Goal: Find specific page/section: Find specific page/section

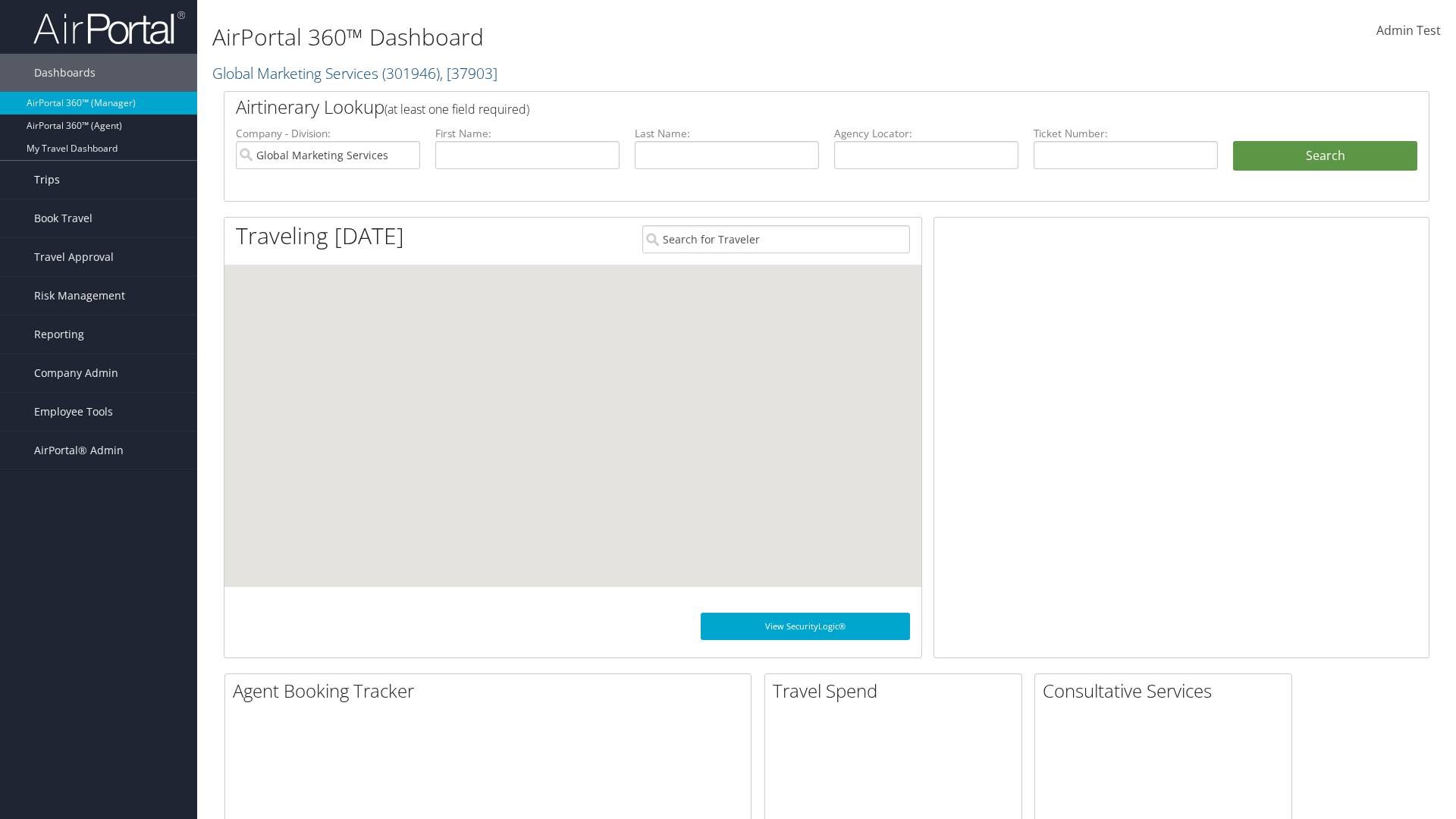
click at [99, 180] on link "Trips" at bounding box center [99, 179] width 197 height 38
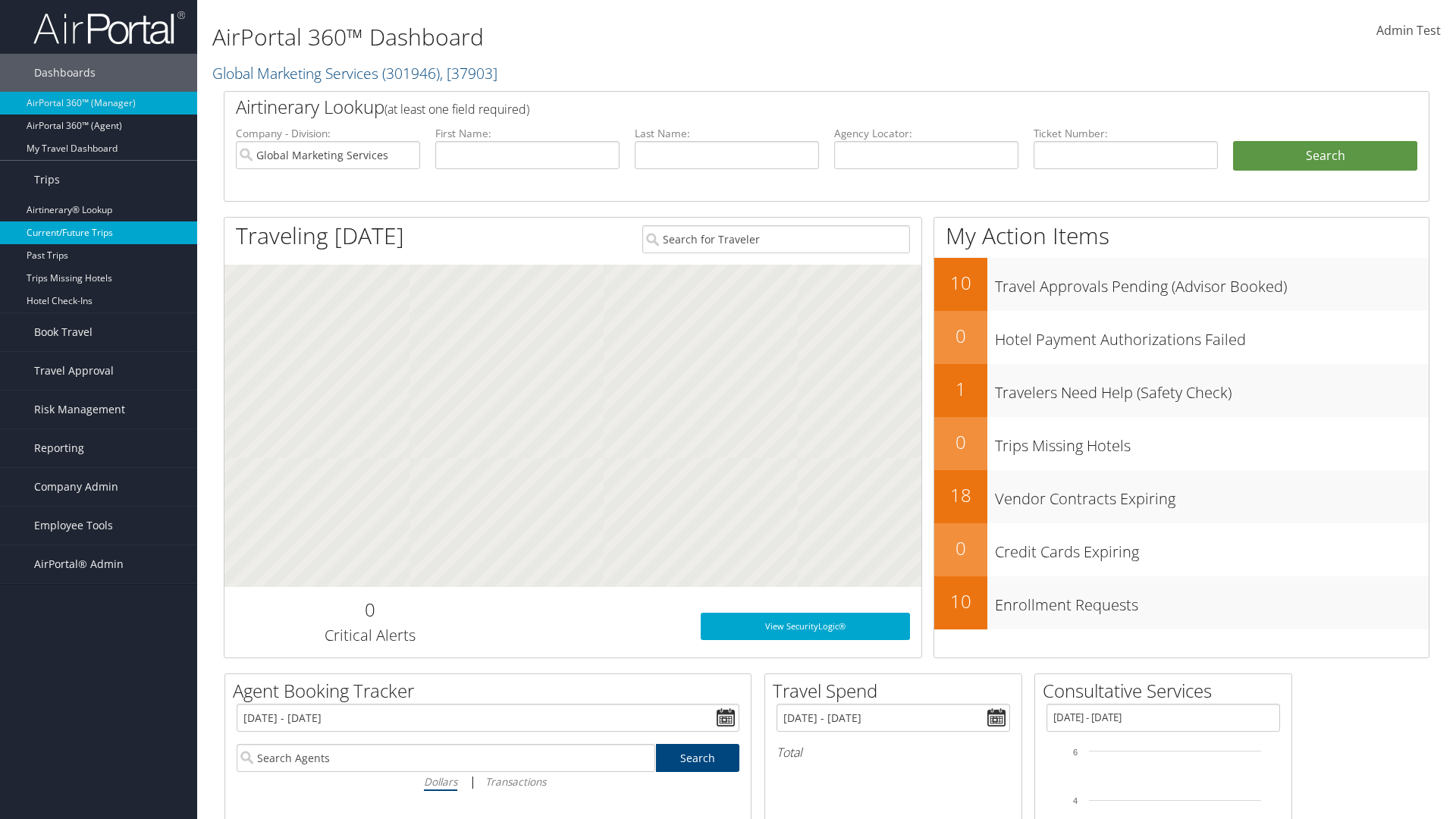
click at [99, 233] on link "Current/Future Trips" at bounding box center [99, 233] width 197 height 23
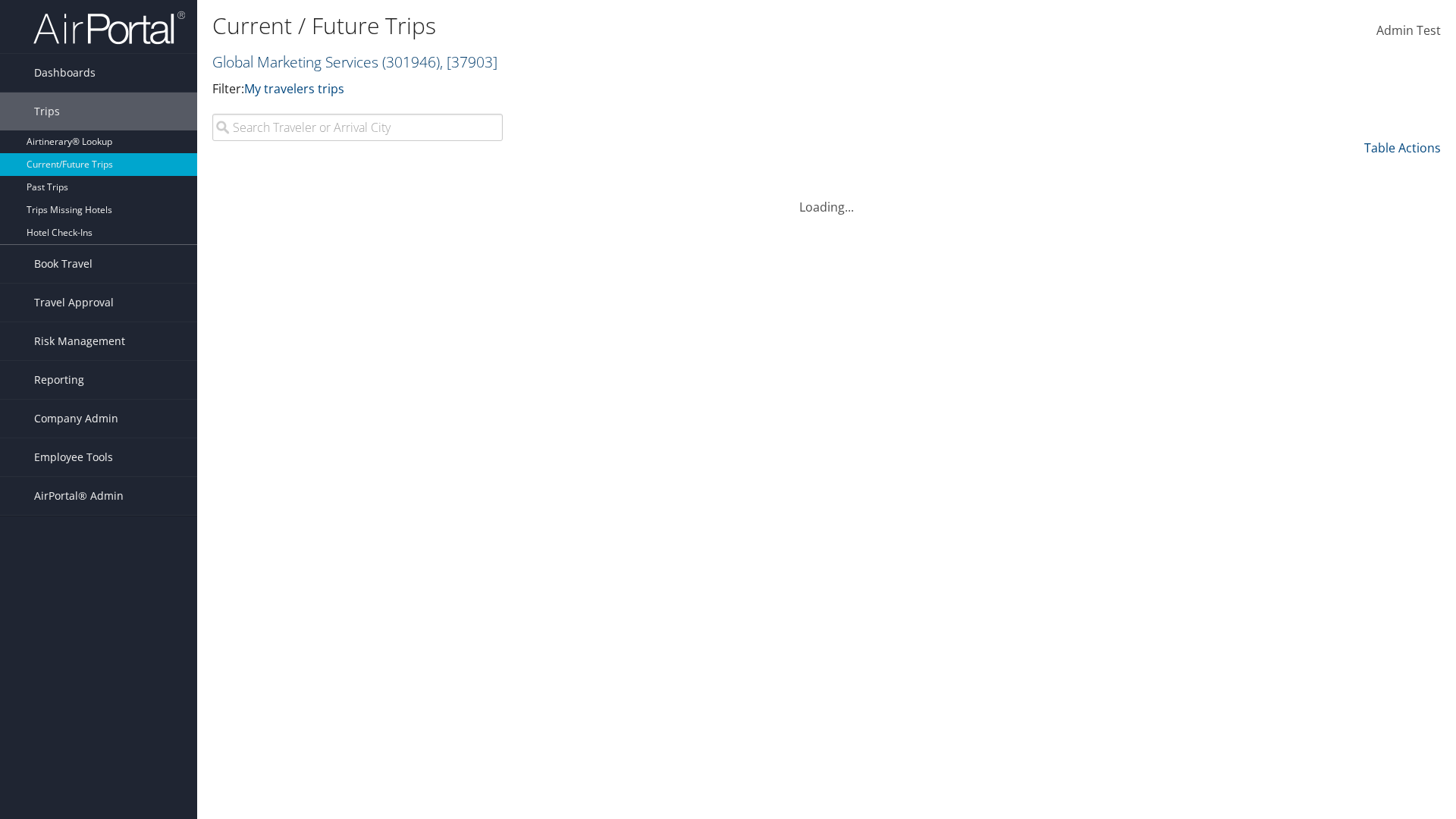
click at [294, 62] on link "Global Marketing Services ( 301946 ) , [ 37903 ]" at bounding box center [355, 62] width 285 height 21
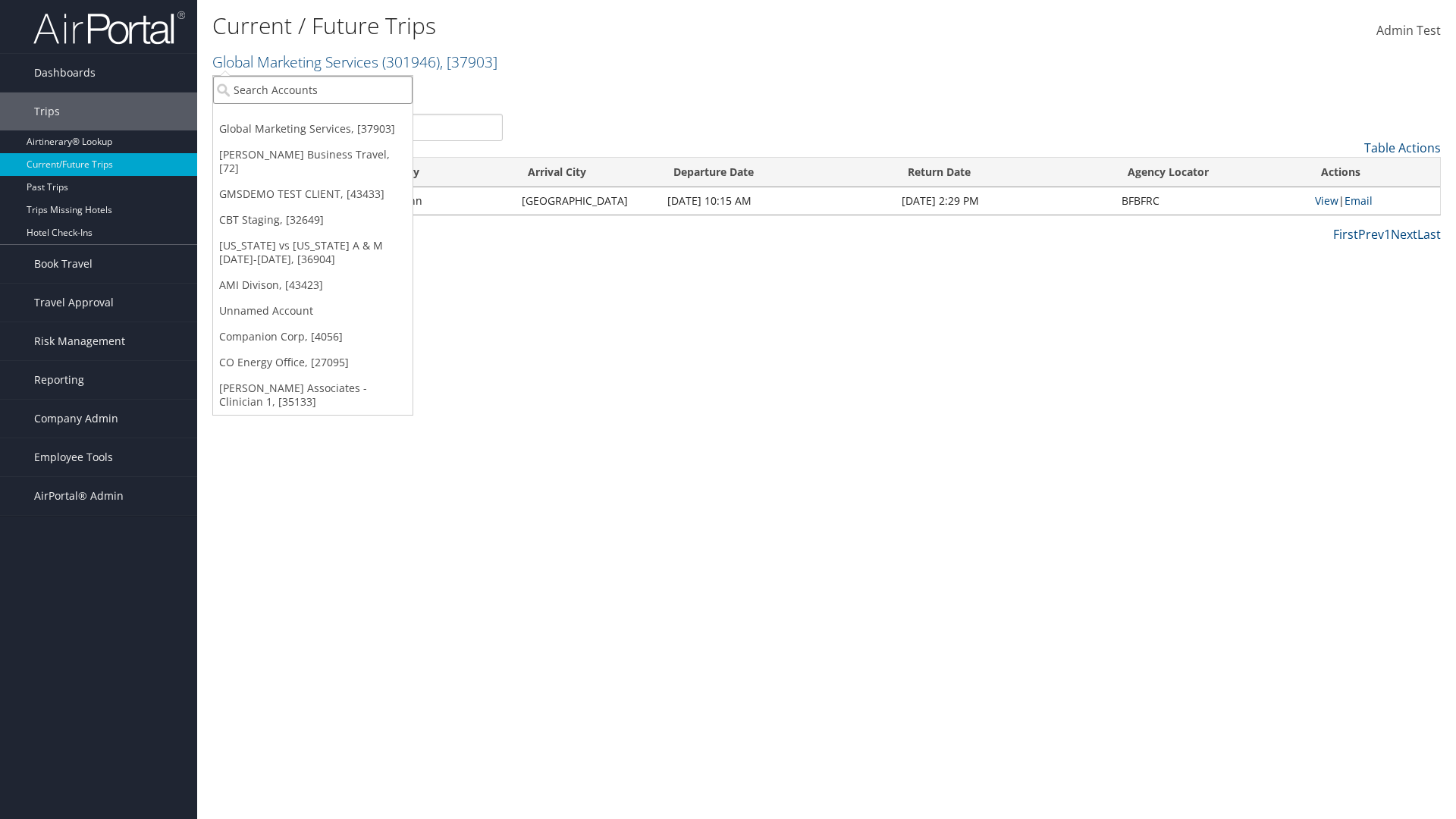
click at [313, 90] on input "search" at bounding box center [313, 90] width 199 height 28
type input "CBTSTG"
click at [313, 118] on div "CBT Staging (CBTSTG), [32649]" at bounding box center [313, 118] width 216 height 14
